Goal: Information Seeking & Learning: Check status

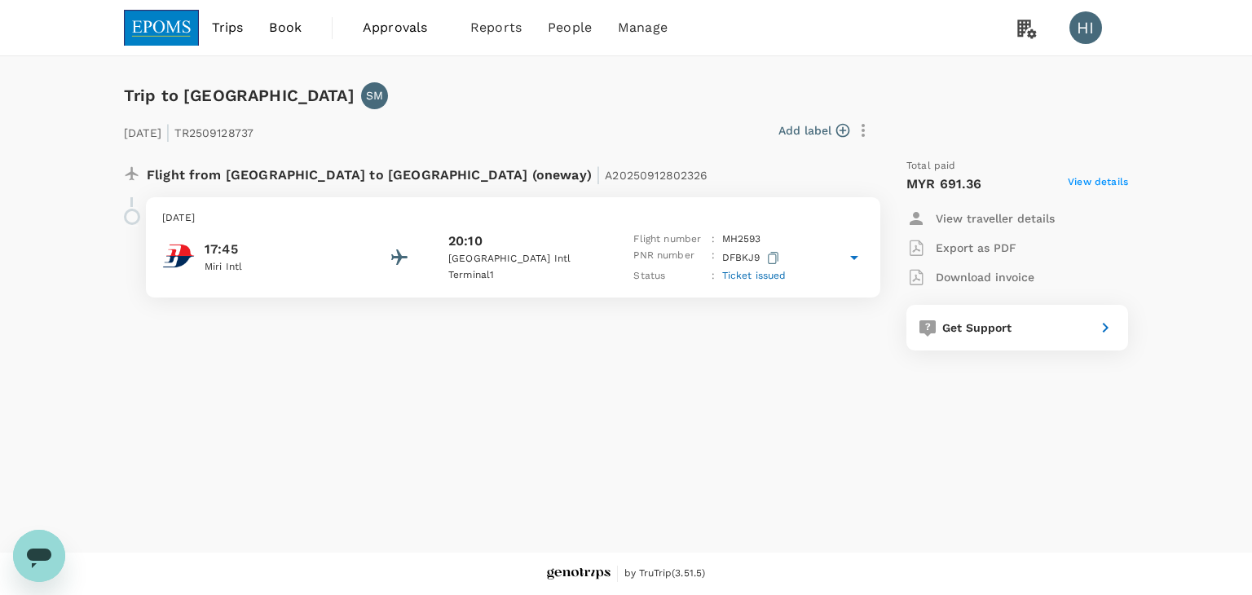
click at [966, 210] on p "View traveller details" at bounding box center [994, 218] width 119 height 16
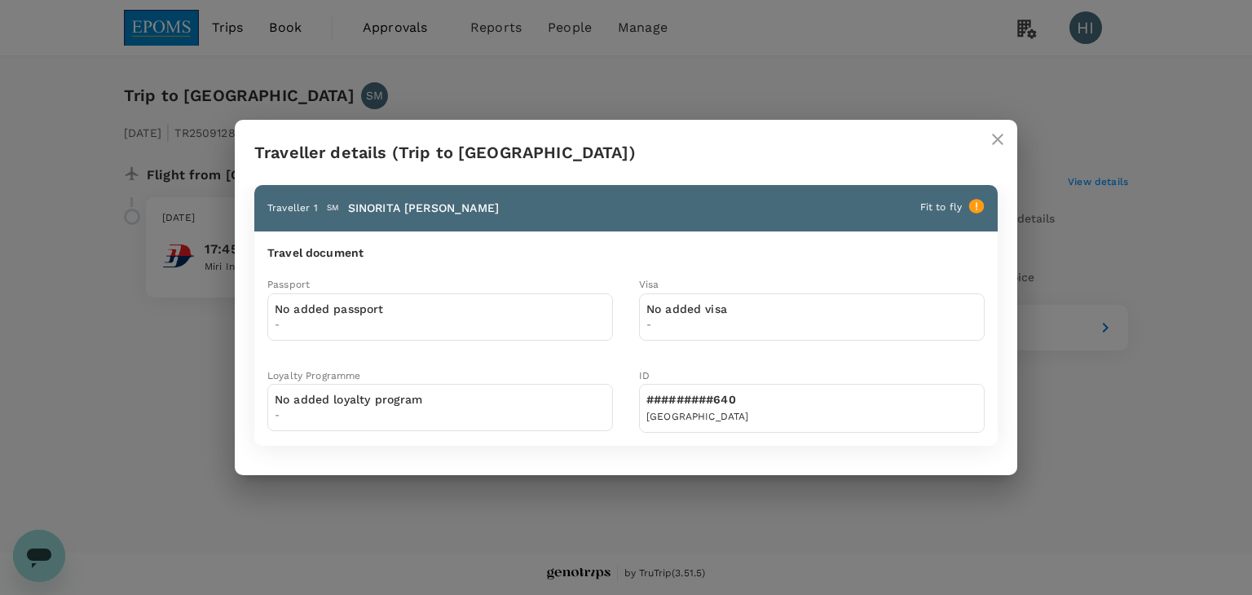
click at [991, 142] on icon "close" at bounding box center [998, 140] width 20 height 20
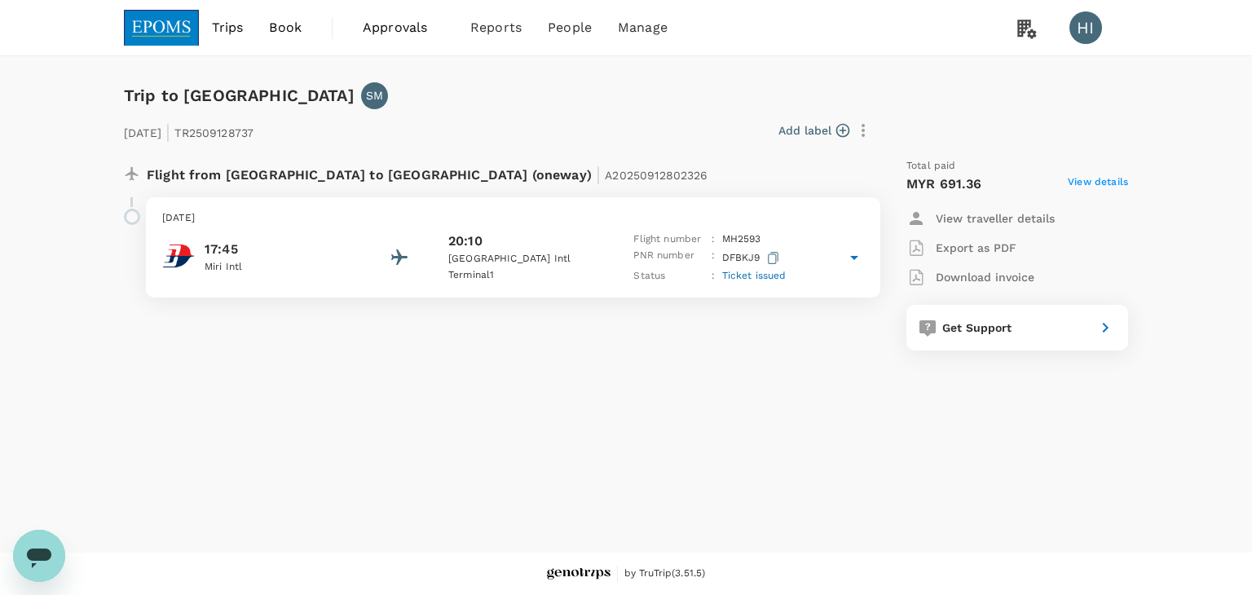
click at [1092, 186] on span "View details" at bounding box center [1098, 184] width 60 height 20
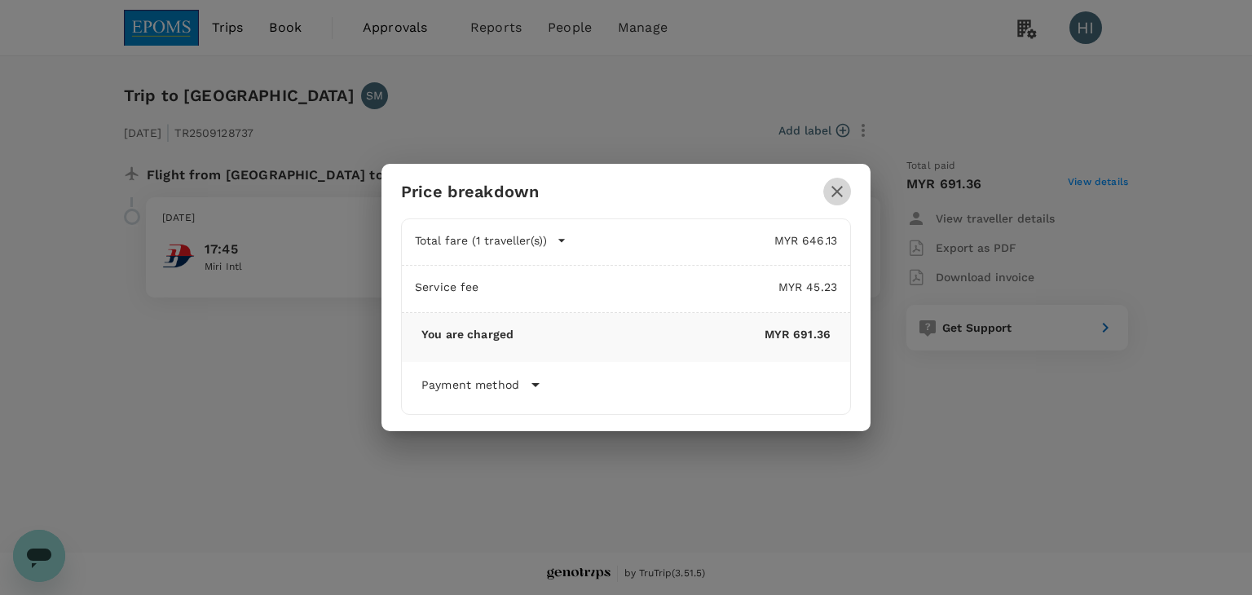
click at [830, 188] on icon "button" at bounding box center [837, 192] width 20 height 20
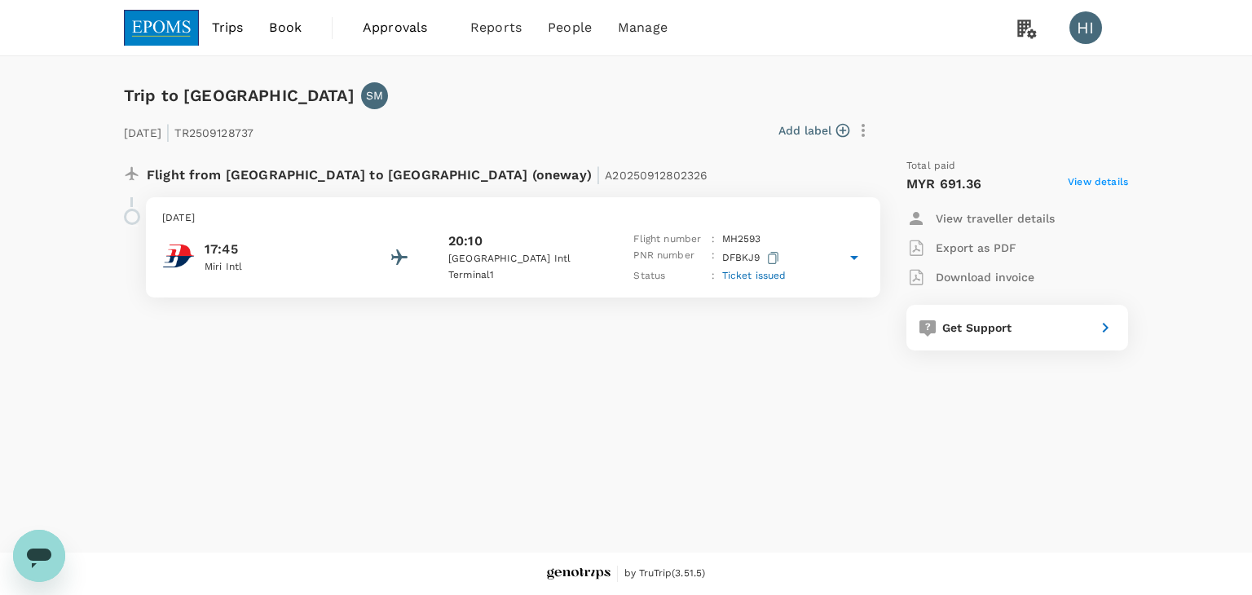
click at [854, 255] on icon at bounding box center [854, 258] width 20 height 20
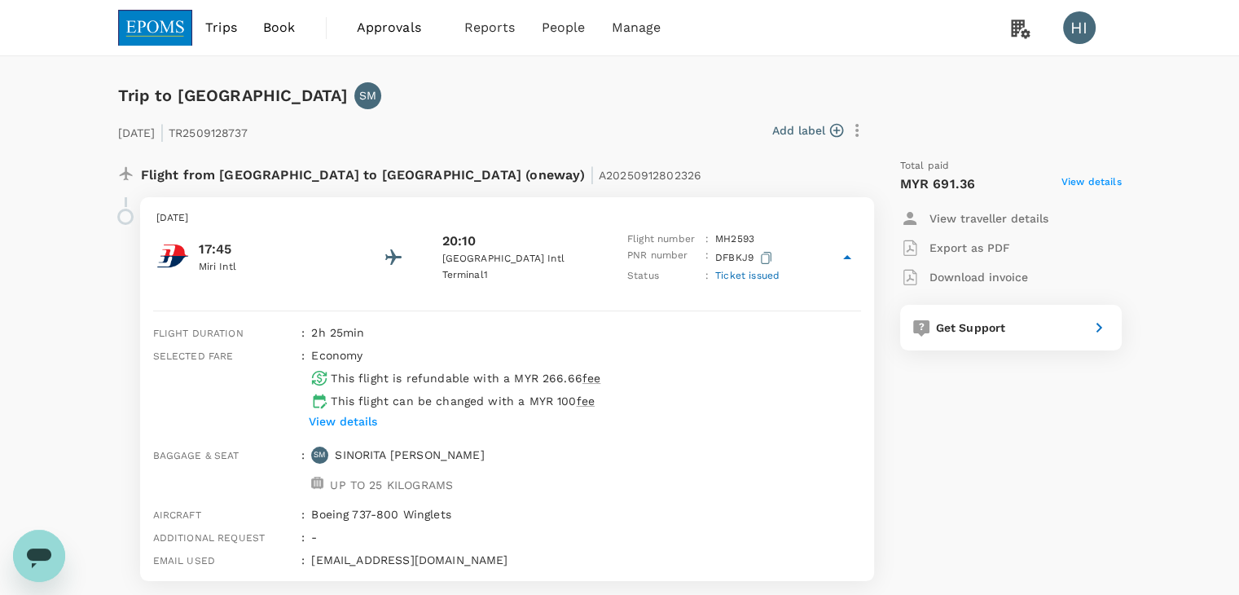
click at [654, 156] on div "Flight from Malaysia to Malaysia (oneway) | A20250912802326" at bounding box center [486, 171] width 763 height 52
click at [936, 419] on div "Total paid MYR 691.36 View details View traveller details Export as PDF Downloa…" at bounding box center [995, 369] width 254 height 449
click at [849, 259] on icon at bounding box center [848, 258] width 20 height 20
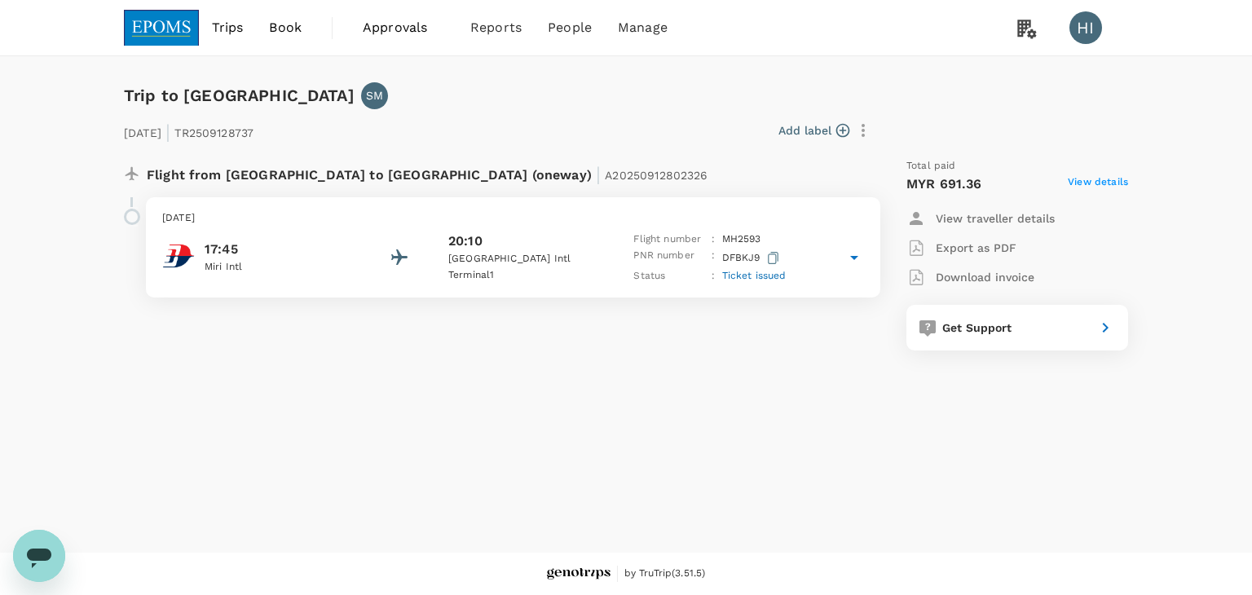
click at [253, 139] on p "16 Sep 2025 | TR2509128737" at bounding box center [189, 130] width 130 height 29
click at [179, 255] on img "Malaysia Airlines" at bounding box center [178, 256] width 33 height 33
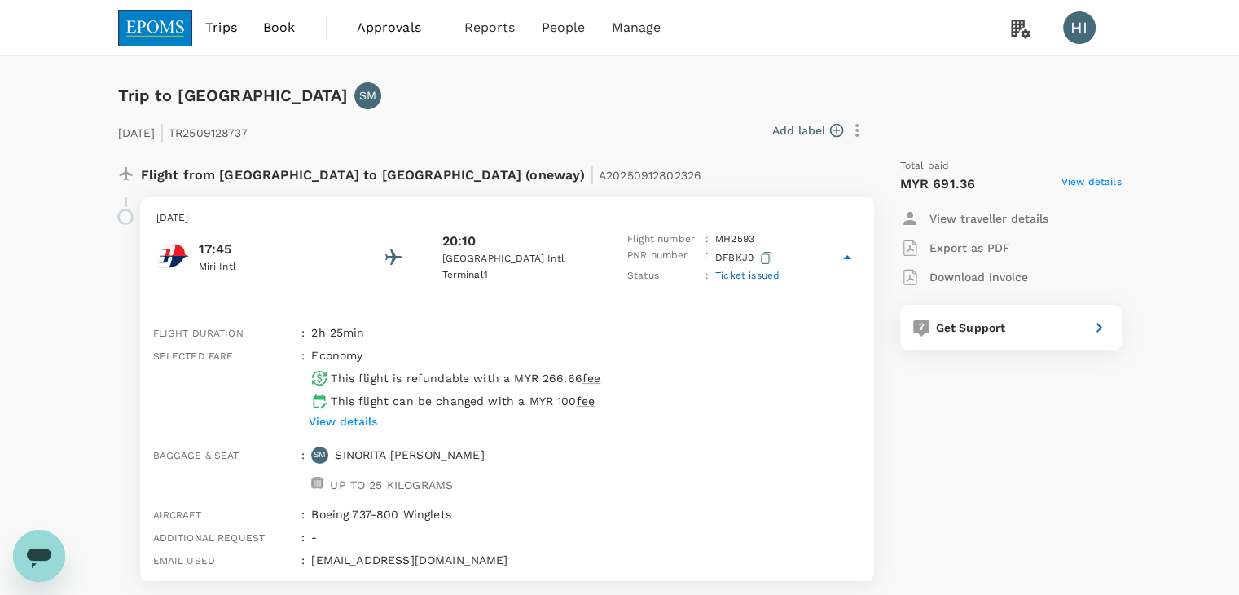
click at [350, 417] on p "View details" at bounding box center [343, 421] width 68 height 16
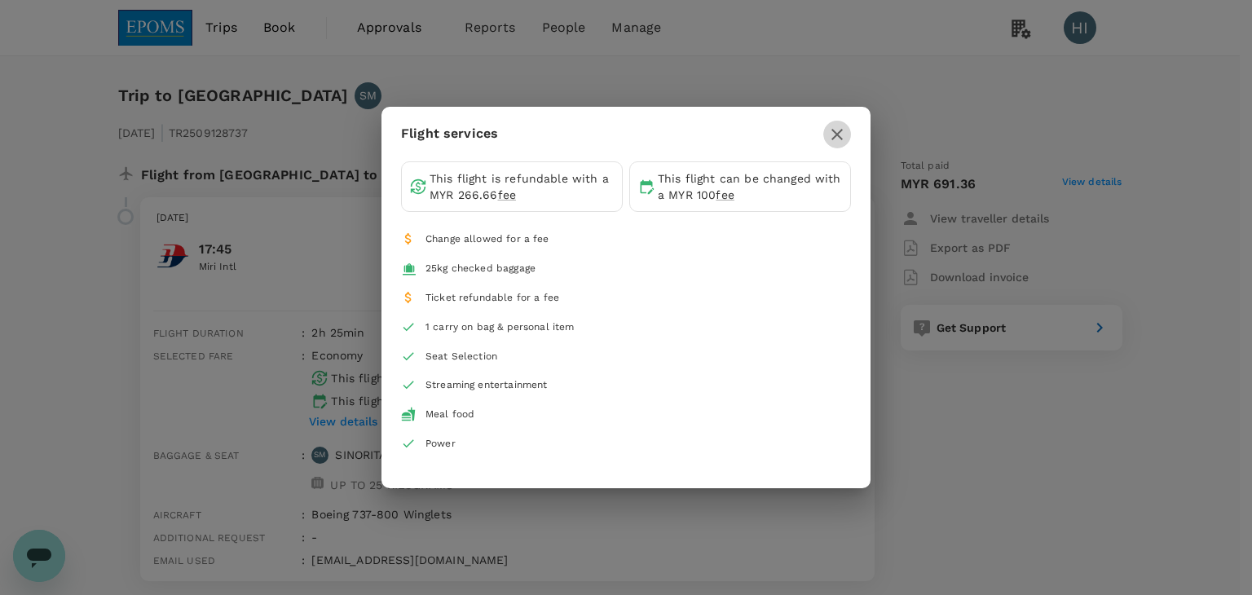
click at [836, 133] on icon "button" at bounding box center [836, 134] width 11 height 11
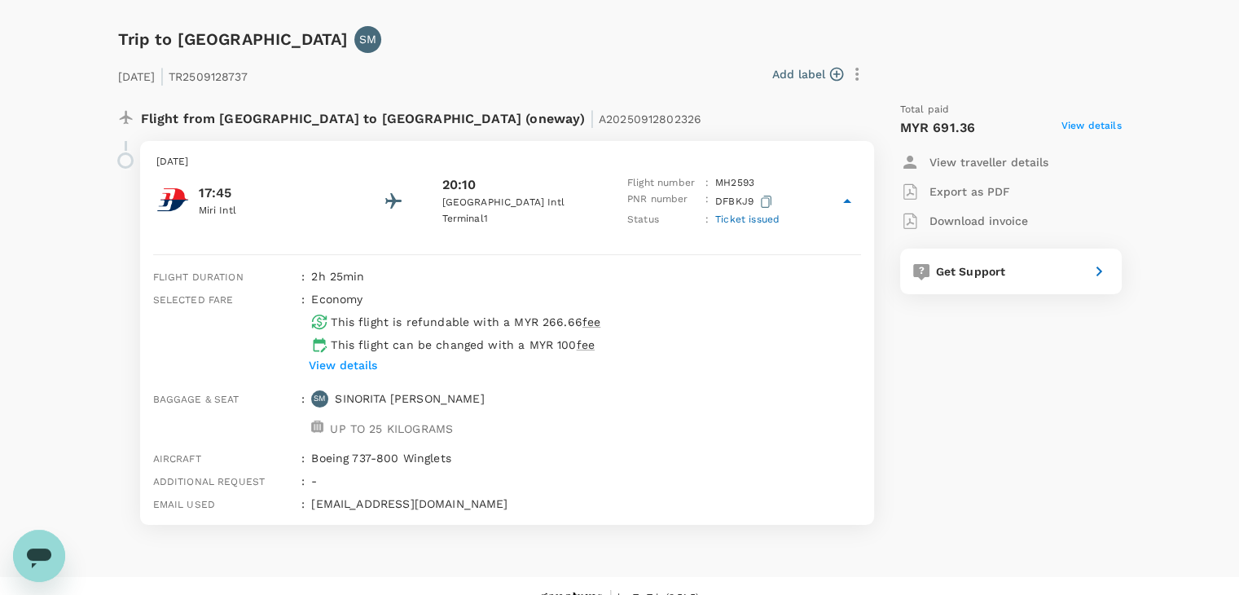
scroll to position [81, 0]
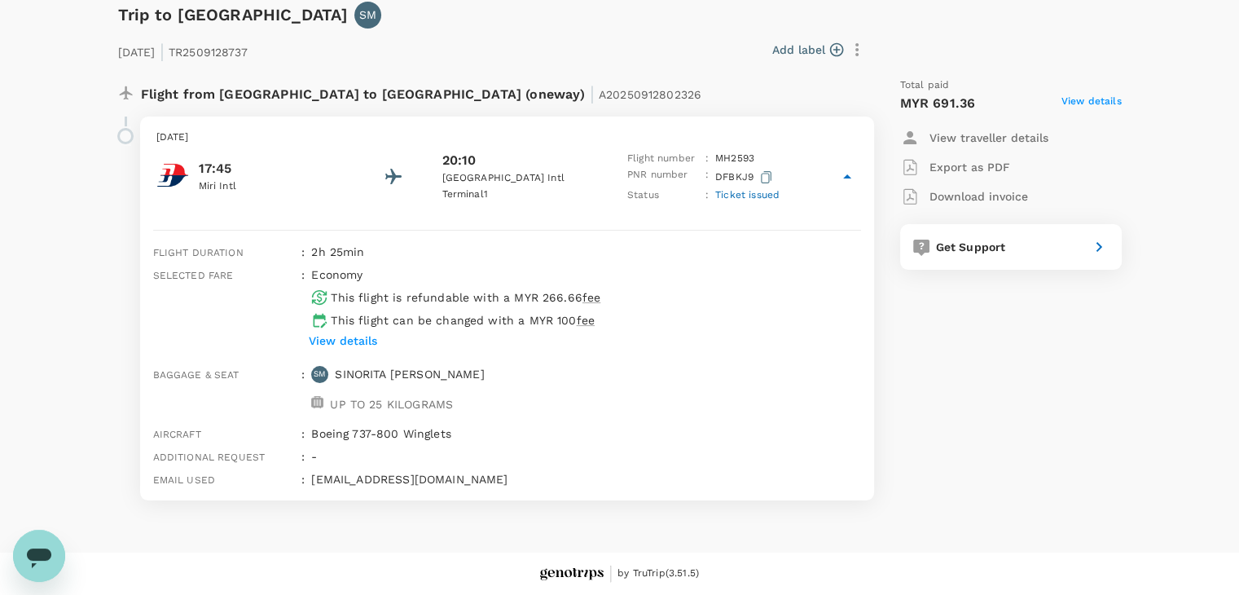
click at [1103, 102] on span "View details" at bounding box center [1092, 104] width 60 height 20
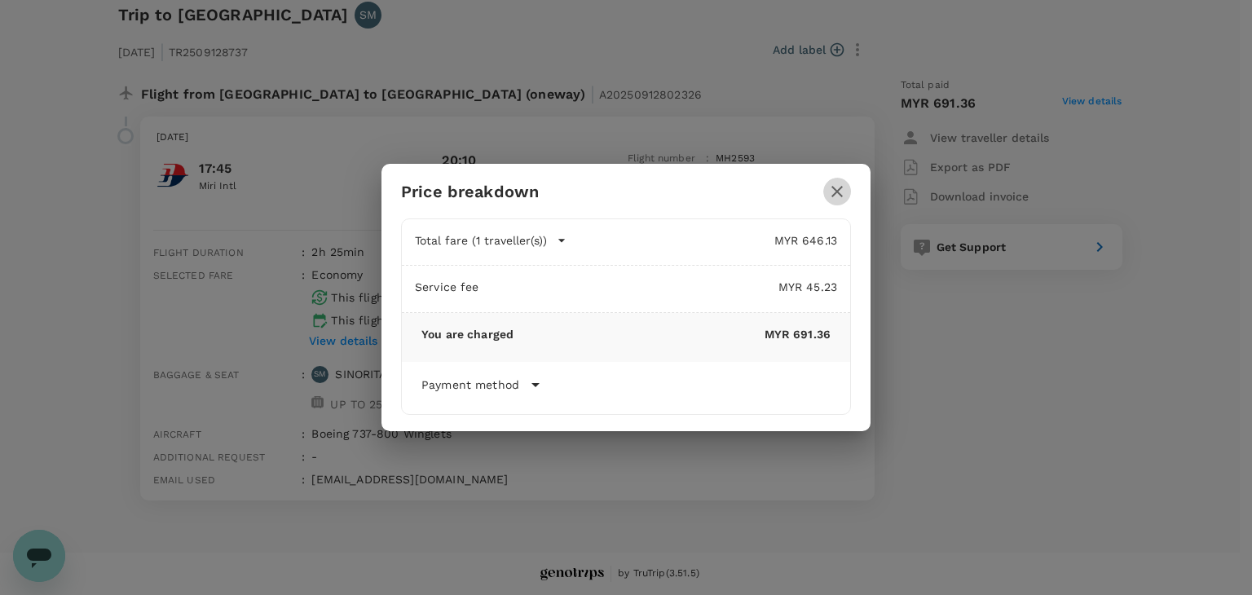
click at [834, 194] on icon "button" at bounding box center [836, 191] width 11 height 11
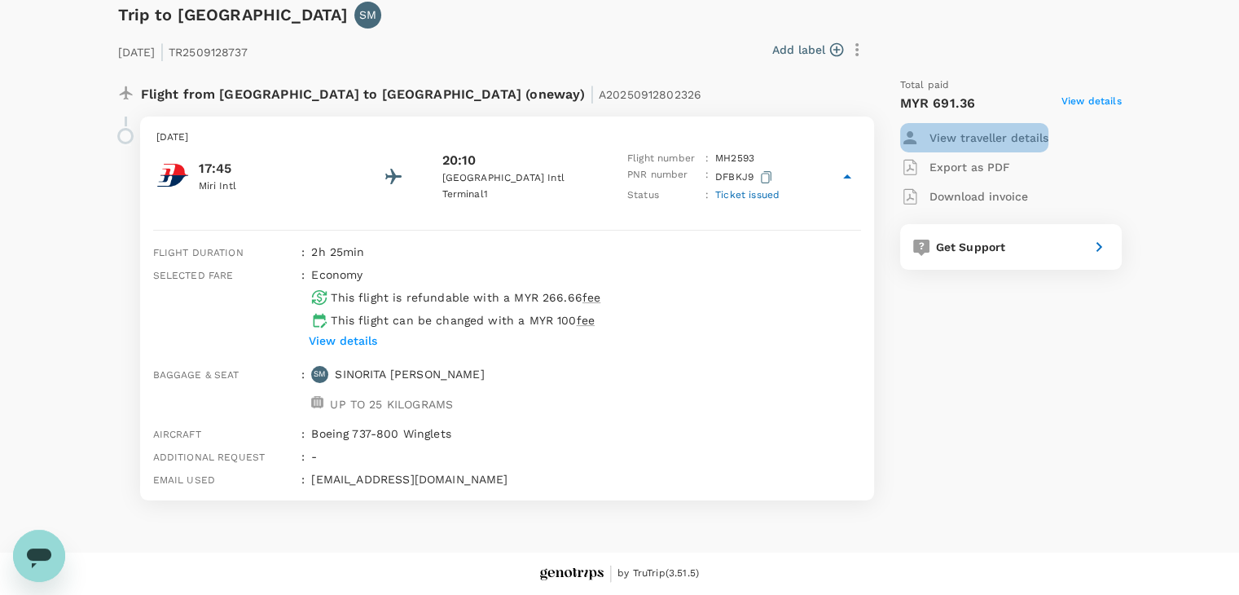
click at [994, 138] on p "View traveller details" at bounding box center [989, 138] width 119 height 16
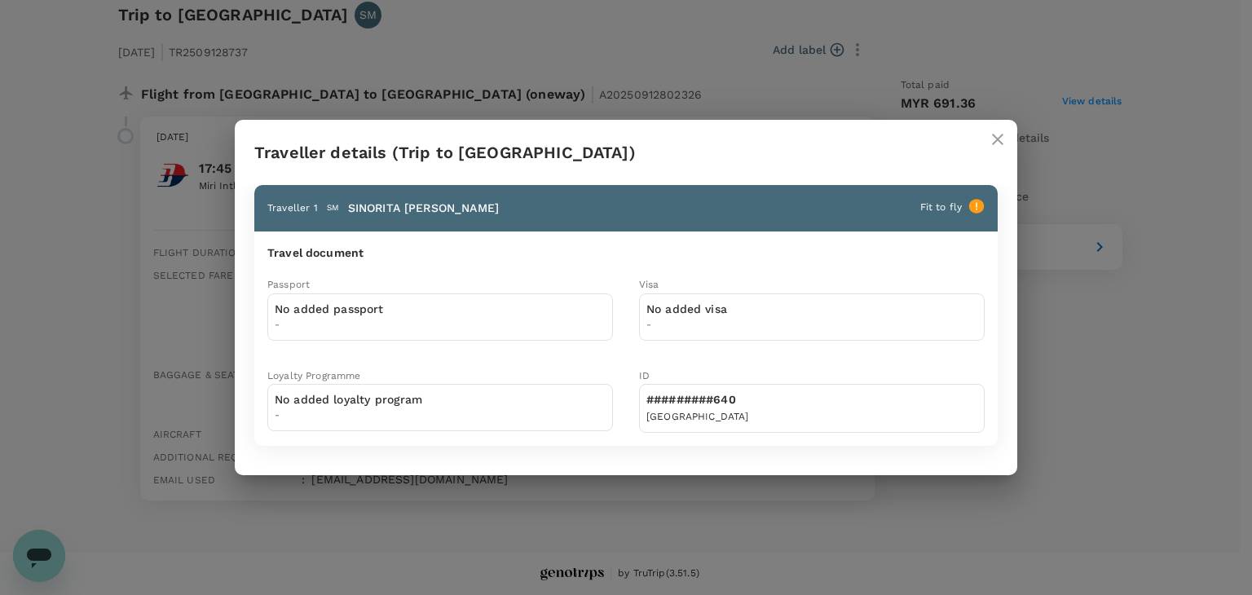
click at [994, 141] on icon "close" at bounding box center [998, 140] width 20 height 20
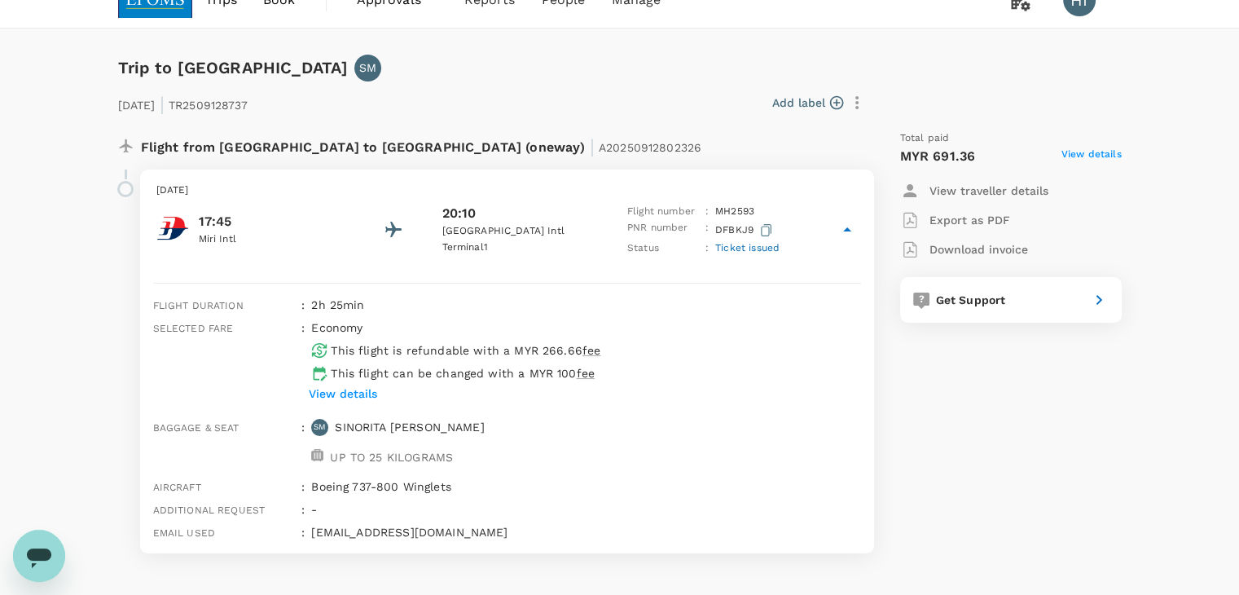
scroll to position [0, 0]
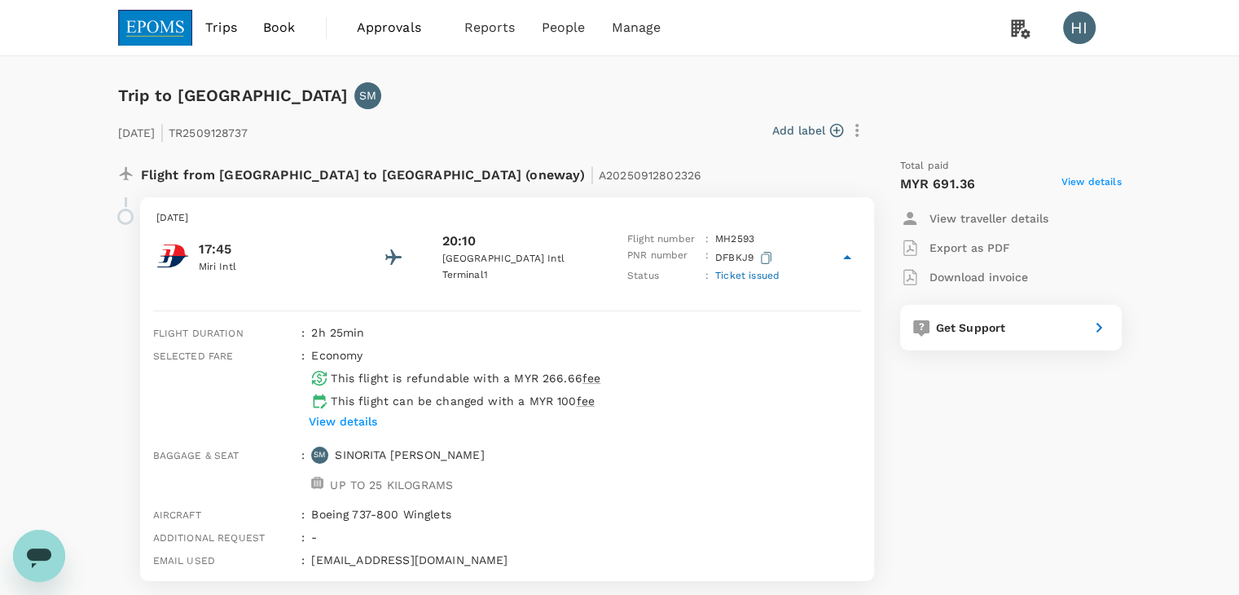
click at [377, 29] on span "Approvals" at bounding box center [397, 28] width 81 height 20
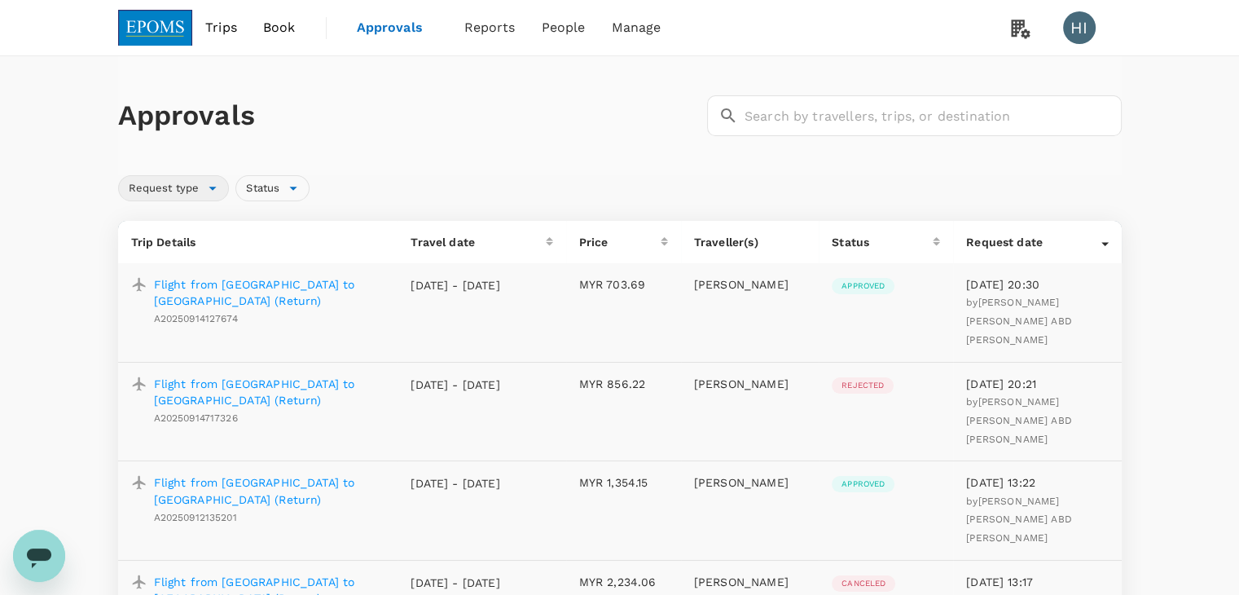
click at [209, 179] on div "Request type" at bounding box center [174, 188] width 112 height 26
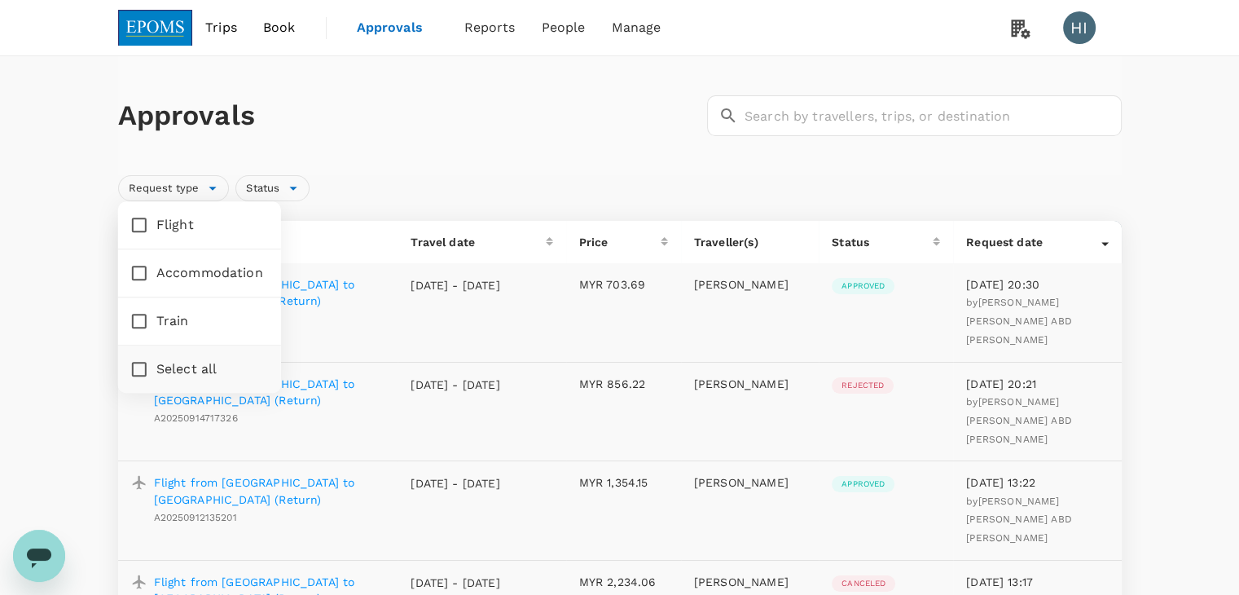
click at [134, 226] on input "Flight" at bounding box center [139, 225] width 34 height 34
checkbox input "true"
click at [639, 183] on div "Request type Status" at bounding box center [617, 185] width 1010 height 33
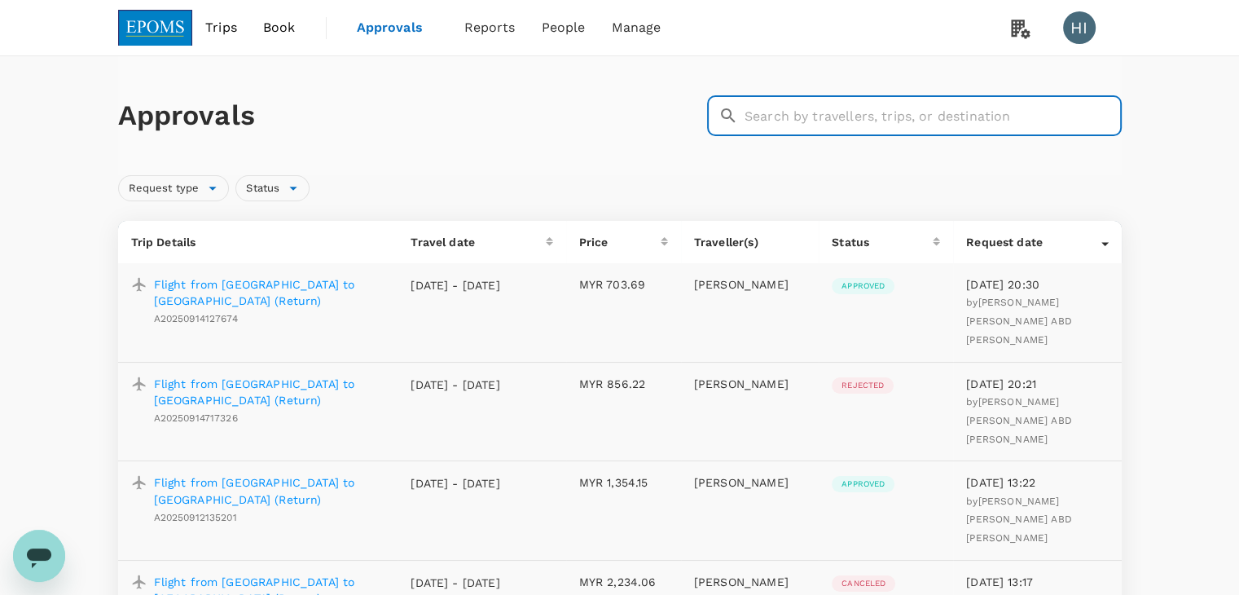
click at [795, 121] on input "text" at bounding box center [933, 115] width 377 height 41
paste input "A20250912802326"
type input "A20250912802326"
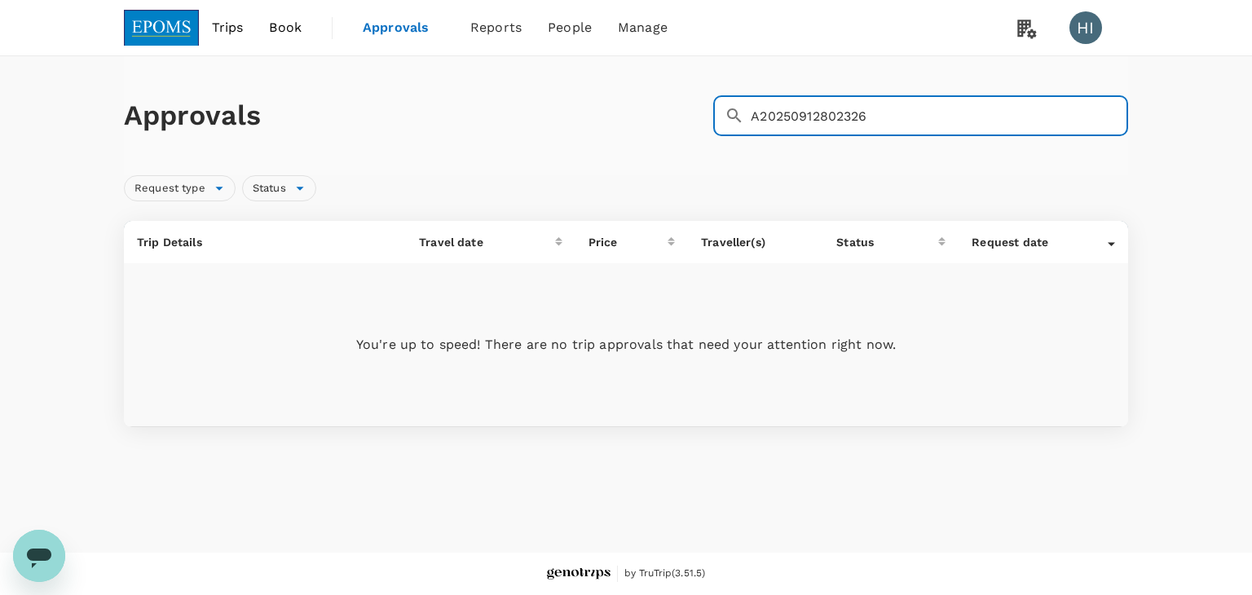
drag, startPoint x: 867, startPoint y: 116, endPoint x: 737, endPoint y: 112, distance: 130.4
click at [737, 112] on div "​ A20250912802326 ​" at bounding box center [920, 115] width 415 height 41
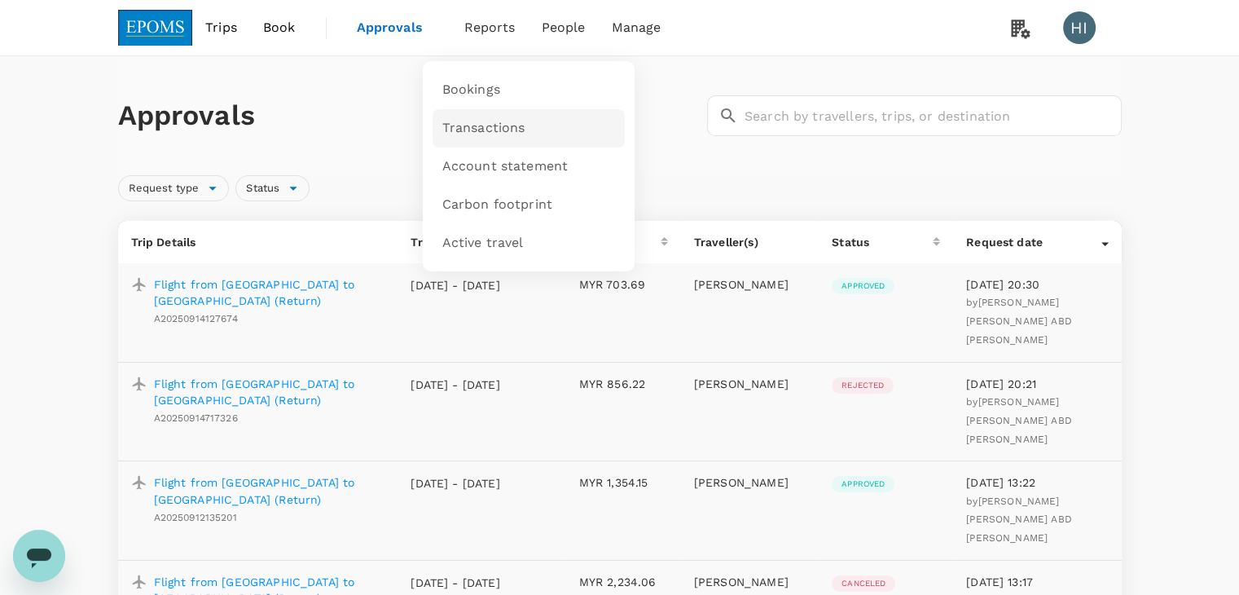
click at [460, 131] on span "Transactions" at bounding box center [483, 128] width 83 height 19
click at [306, 287] on p "Flight from [GEOGRAPHIC_DATA] to [GEOGRAPHIC_DATA] (Return)" at bounding box center [269, 292] width 231 height 33
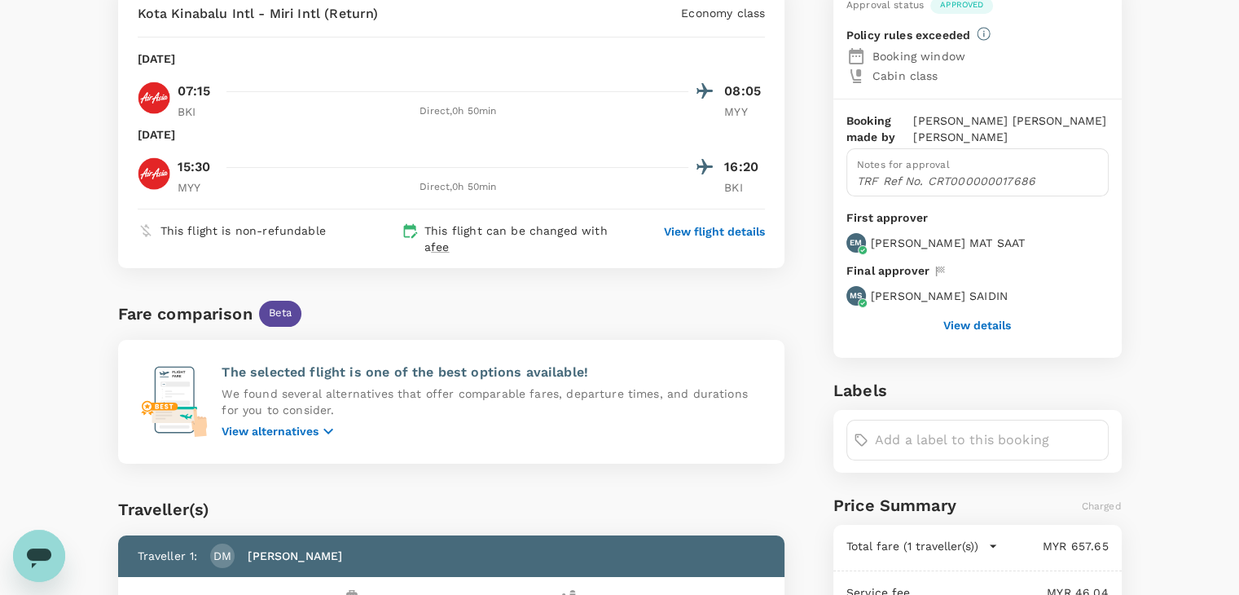
scroll to position [163, 0]
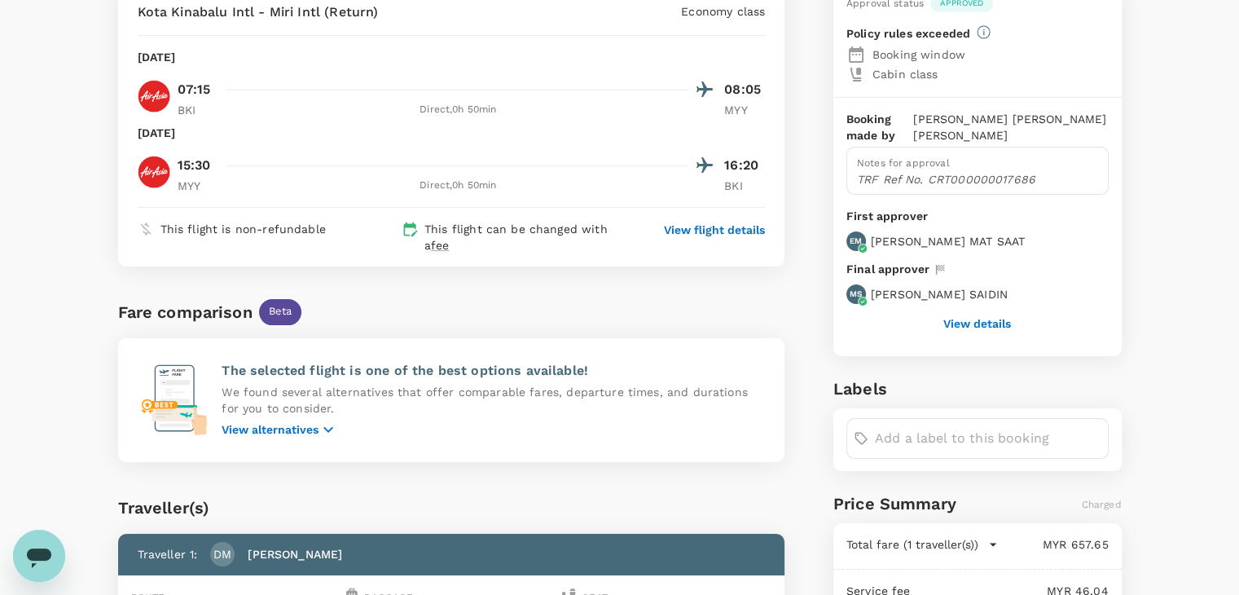
click at [962, 333] on div "Booking made by MOHAMMAD HAZARUL ASWAD ABD HALIM Notes for approval TRF Ref No.…" at bounding box center [978, 227] width 288 height 259
click at [960, 319] on button "View details" at bounding box center [978, 323] width 68 height 13
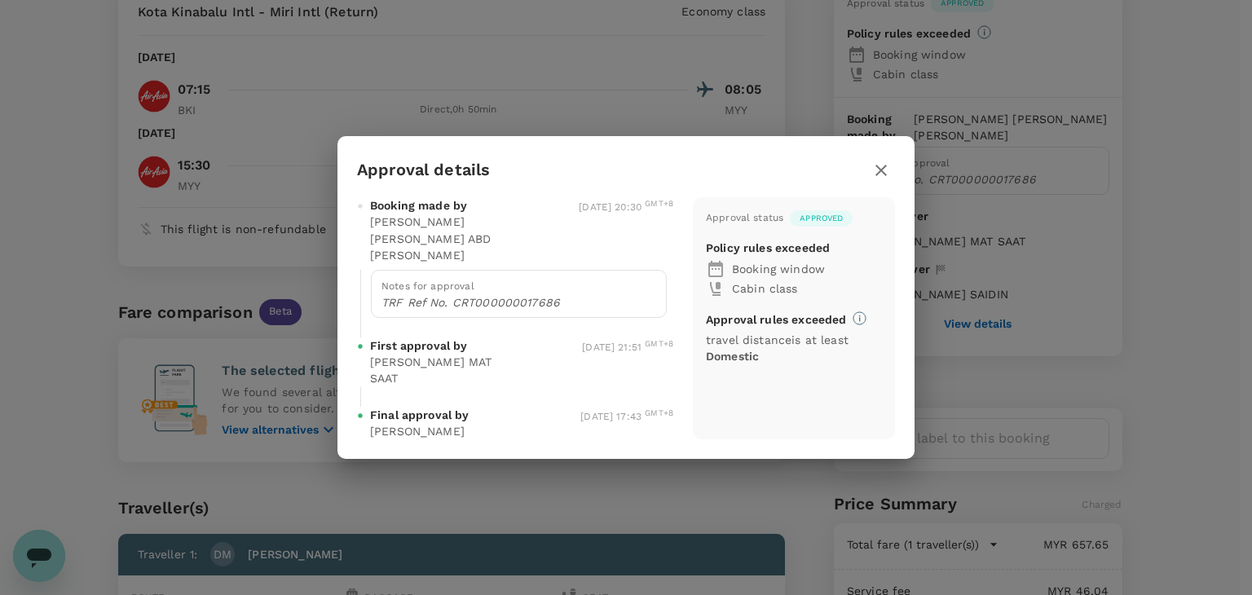
click at [878, 176] on icon "button" at bounding box center [880, 170] width 11 height 11
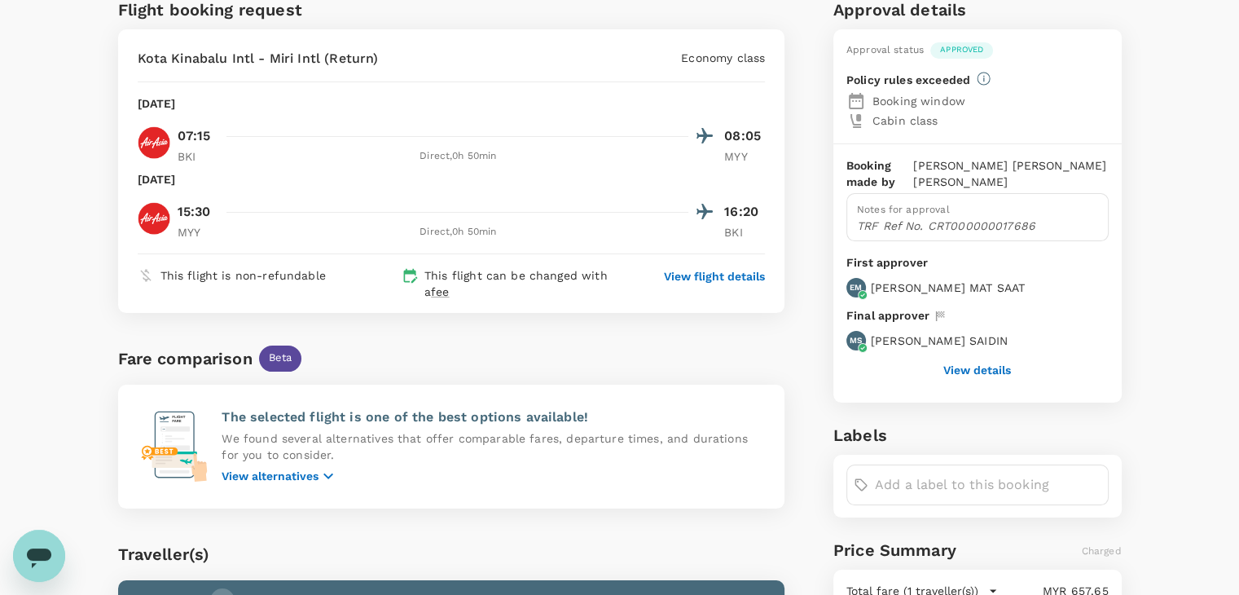
scroll to position [0, 0]
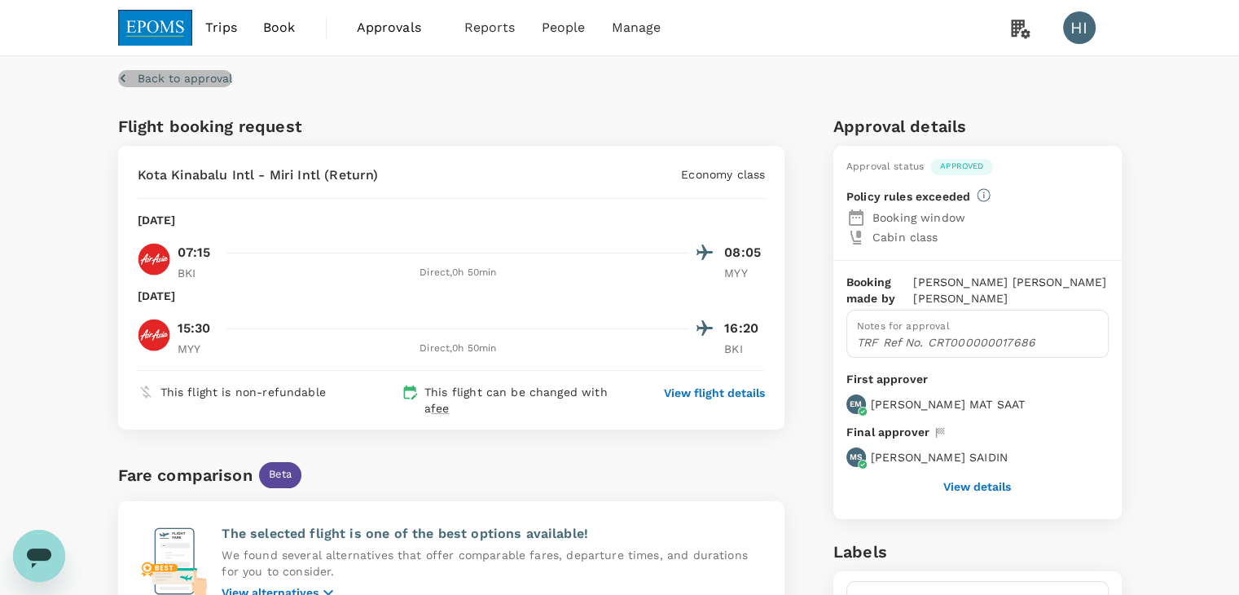
click at [122, 77] on icon "button" at bounding box center [123, 78] width 16 height 16
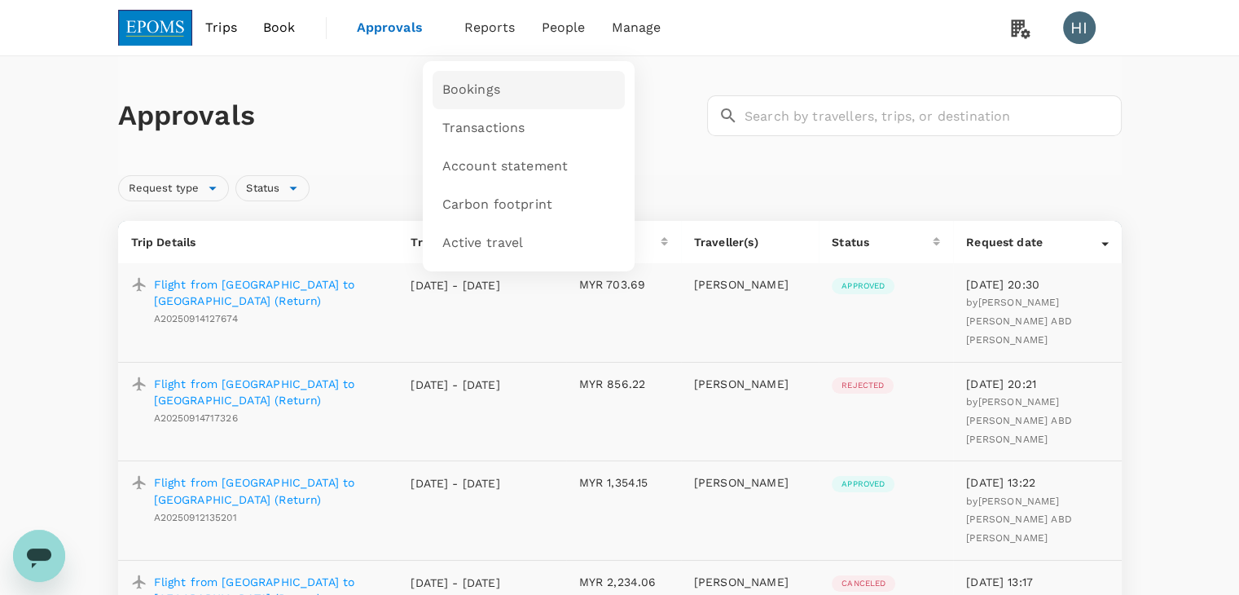
click at [470, 82] on span "Bookings" at bounding box center [471, 90] width 58 height 19
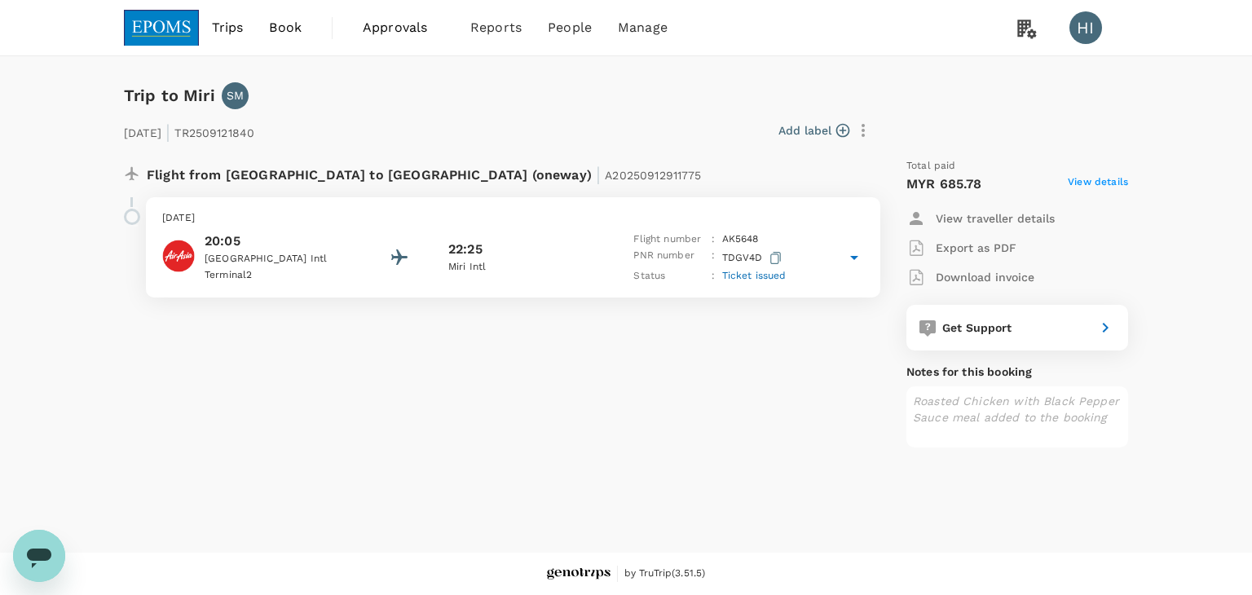
click at [853, 256] on icon at bounding box center [854, 258] width 8 height 4
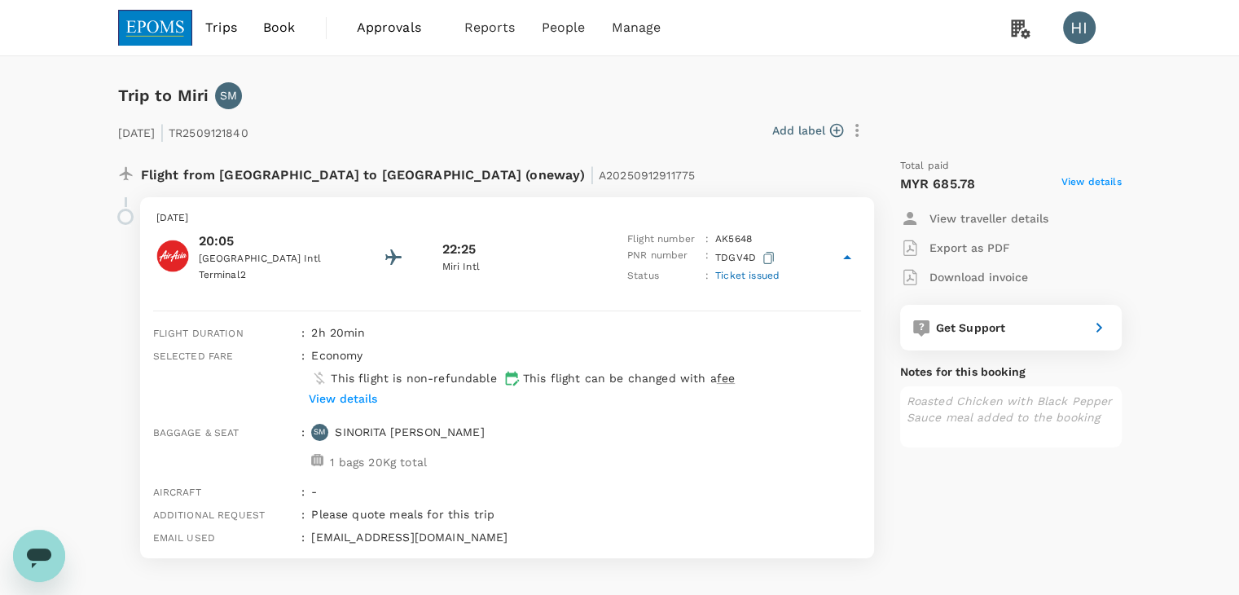
click at [853, 128] on icon "button" at bounding box center [857, 131] width 20 height 20
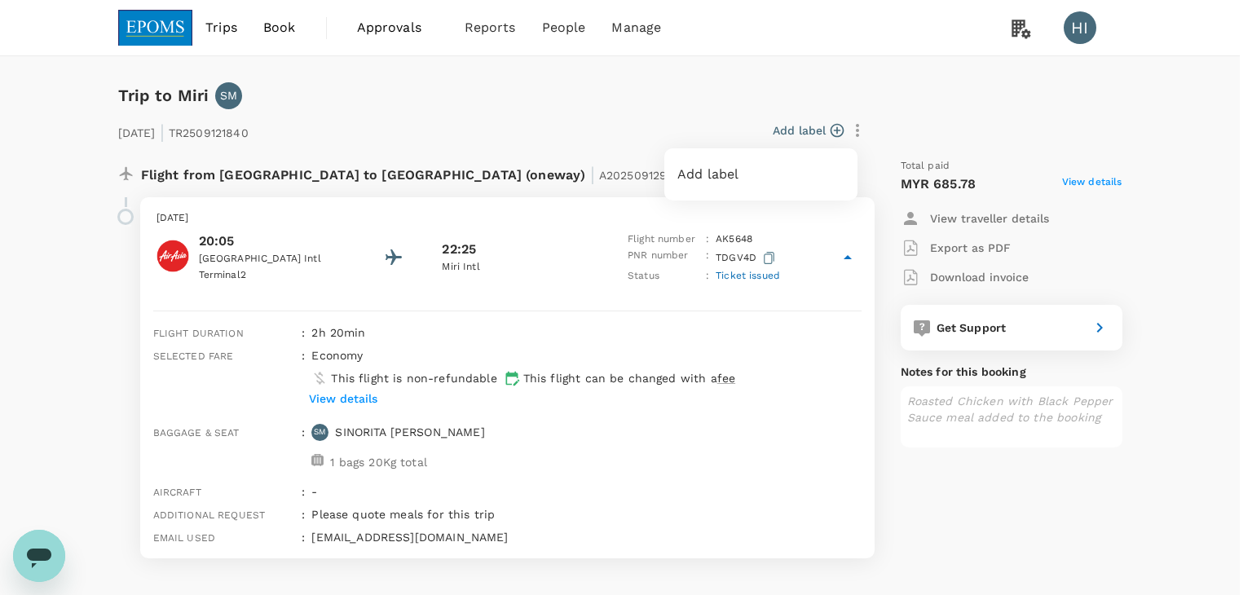
click at [853, 128] on div at bounding box center [626, 297] width 1252 height 595
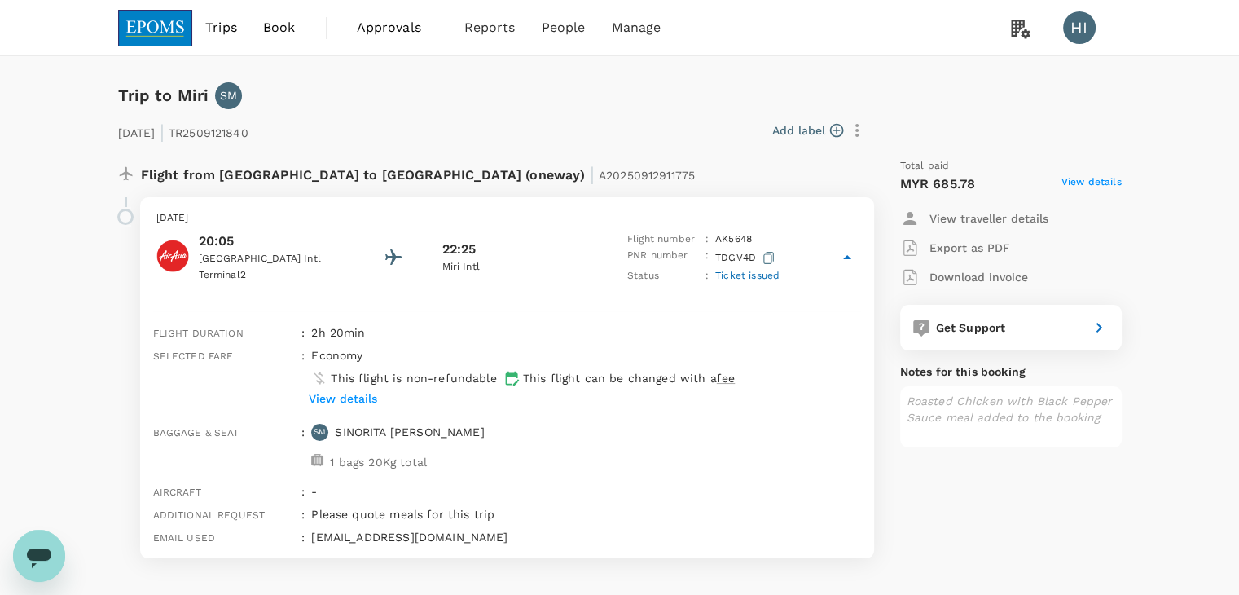
click at [340, 151] on div "Flight from Malaysia to Malaysia (oneway) | A20250912911775" at bounding box center [486, 171] width 763 height 52
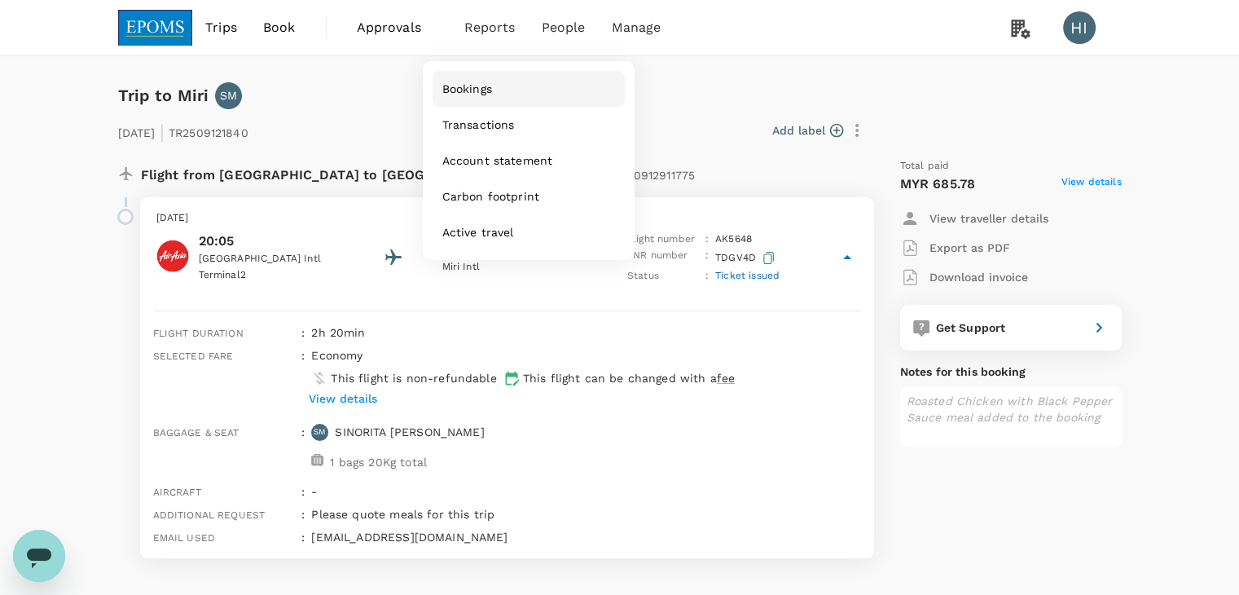
click at [460, 84] on span "Bookings" at bounding box center [467, 89] width 50 height 16
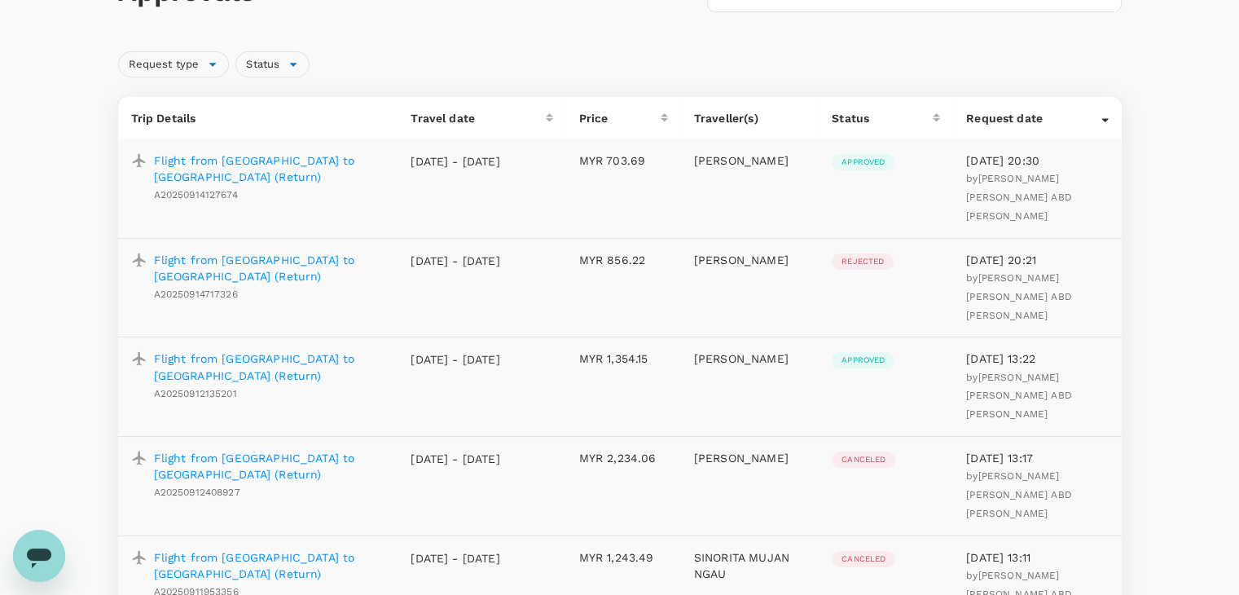
scroll to position [163, 0]
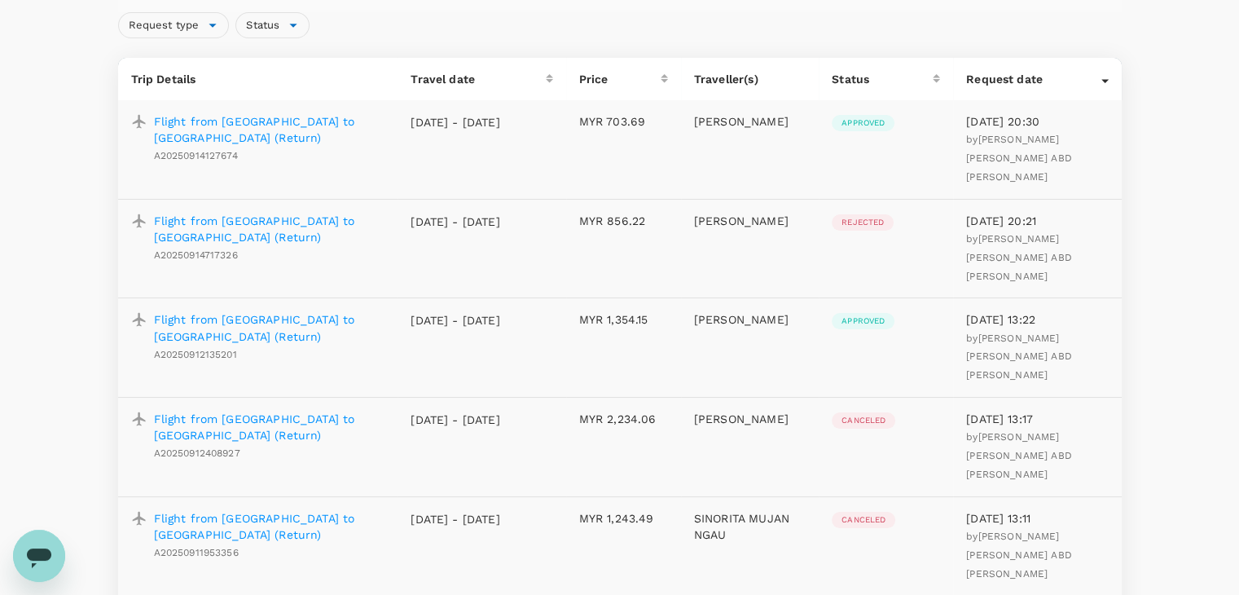
click at [319, 311] on p "Flight from Kuala Lumpur to Kota Kinabalu (Return)" at bounding box center [269, 327] width 231 height 33
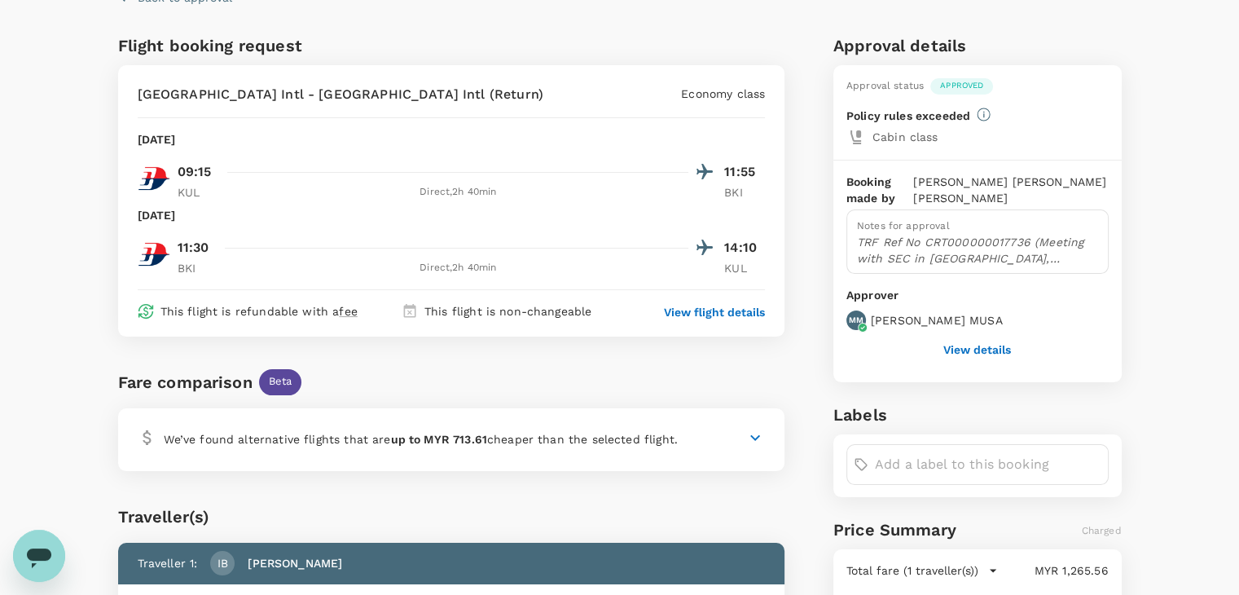
scroll to position [81, 0]
drag, startPoint x: 945, startPoint y: 317, endPoint x: 1010, endPoint y: 315, distance: 64.4
click at [1003, 315] on p "MUHAMMAD AMINUDDIN MUSA" at bounding box center [937, 319] width 132 height 16
copy p "AMINUDDIN"
click at [992, 350] on button "View details" at bounding box center [978, 348] width 68 height 13
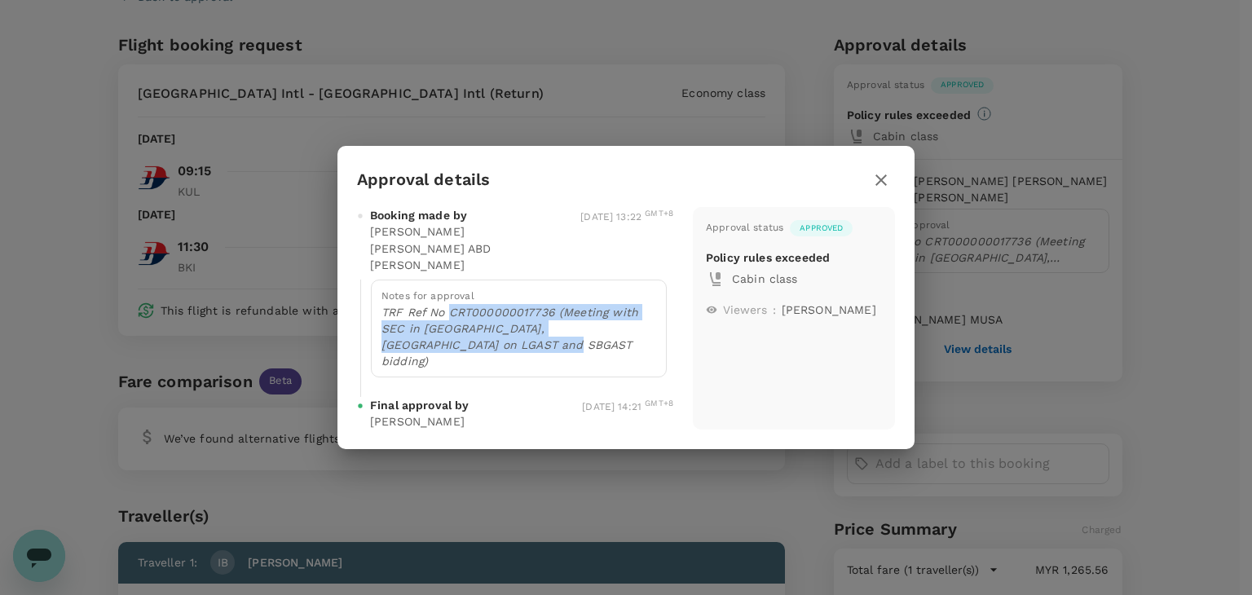
drag, startPoint x: 448, startPoint y: 301, endPoint x: 487, endPoint y: 336, distance: 52.5
click at [487, 336] on p "TRF Ref No CRT000000017736 (Meeting with SEC in Kota Kinabalu, Sabah on LGAST a…" at bounding box center [518, 336] width 275 height 65
copy p "CRT000000017736 (Meeting with SEC in Kota Kinabalu, Sabah on LGAST and SBGAST b…"
click at [874, 190] on icon "button" at bounding box center [881, 180] width 20 height 20
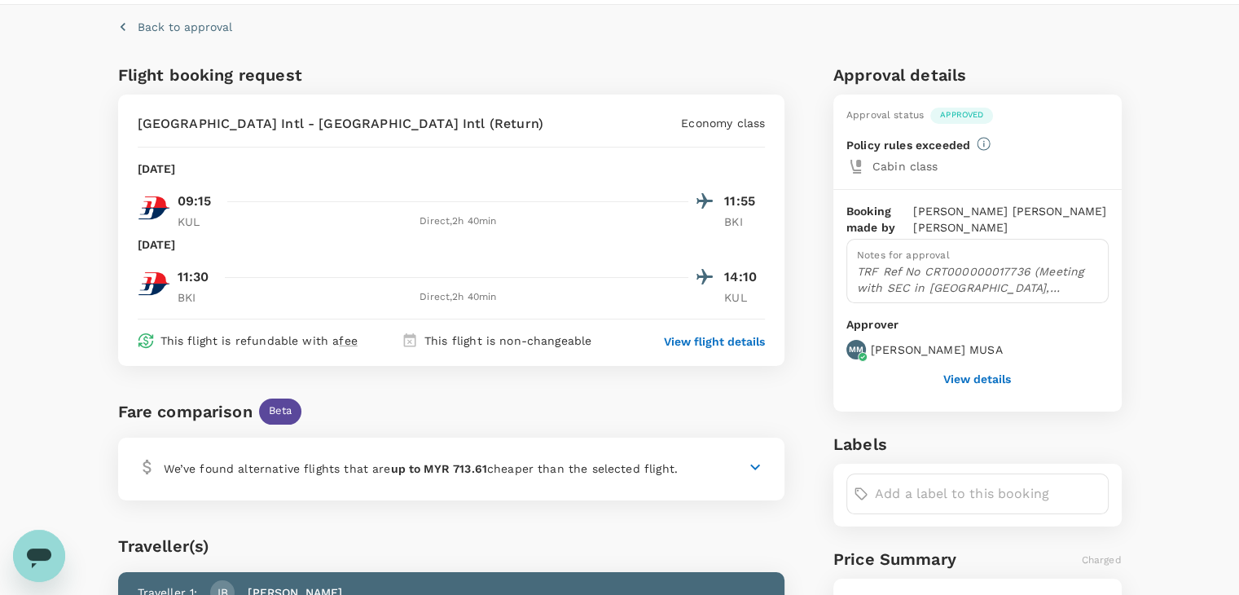
scroll to position [0, 0]
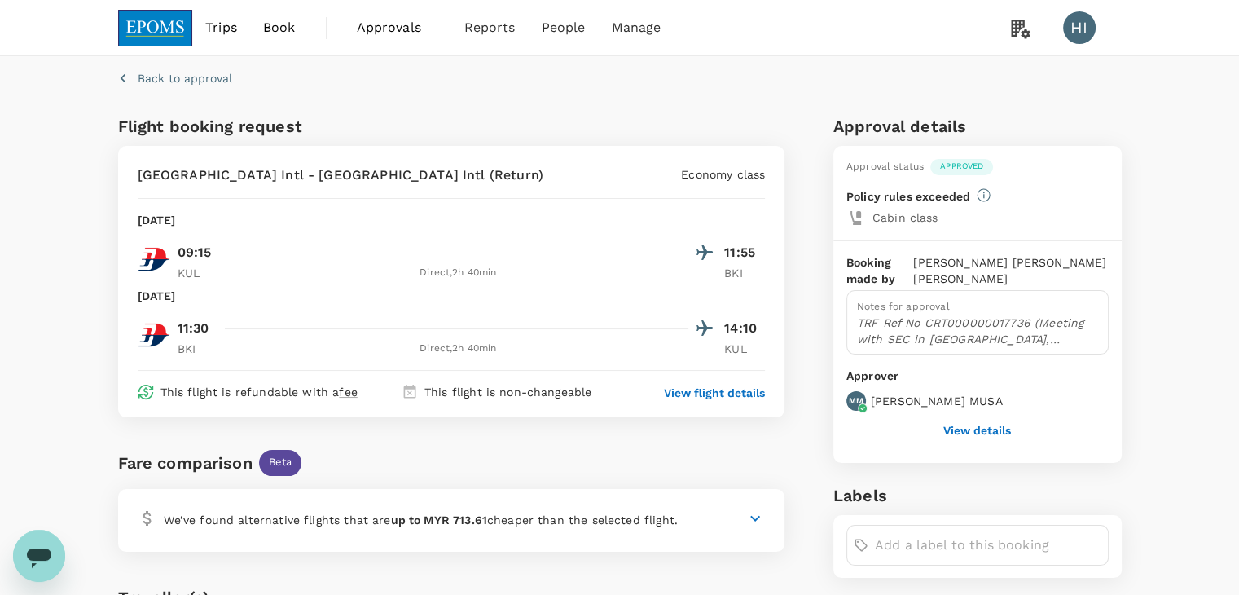
click at [121, 76] on icon "button" at bounding box center [122, 78] width 5 height 8
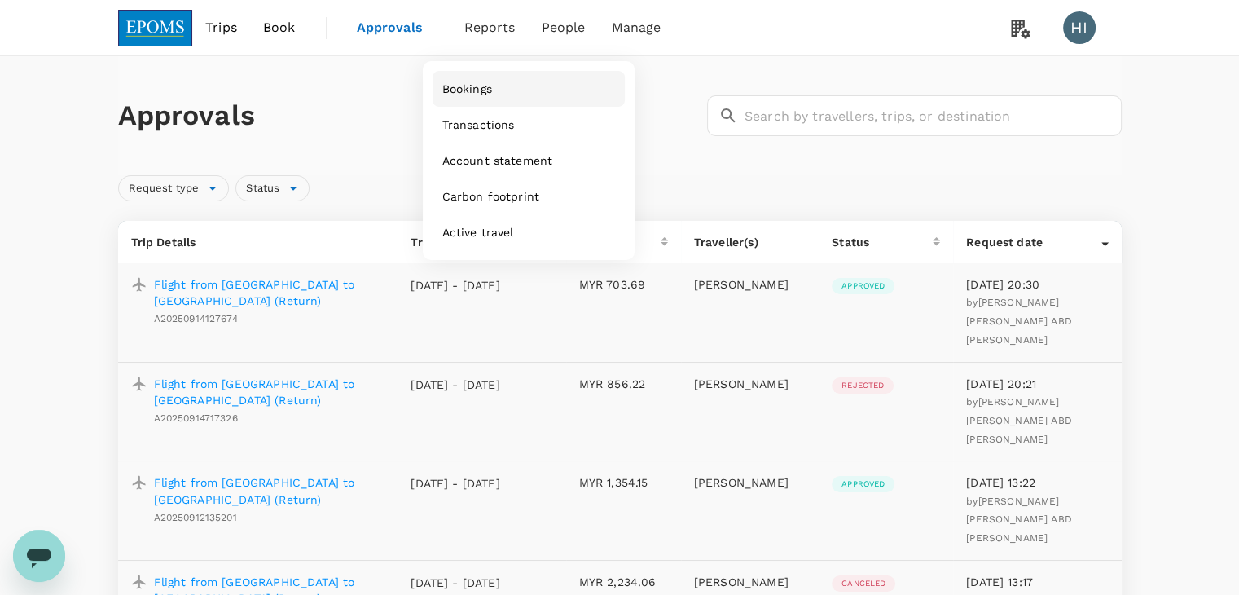
click at [469, 86] on span "Bookings" at bounding box center [467, 89] width 50 height 16
